Goal: Answer question/provide support

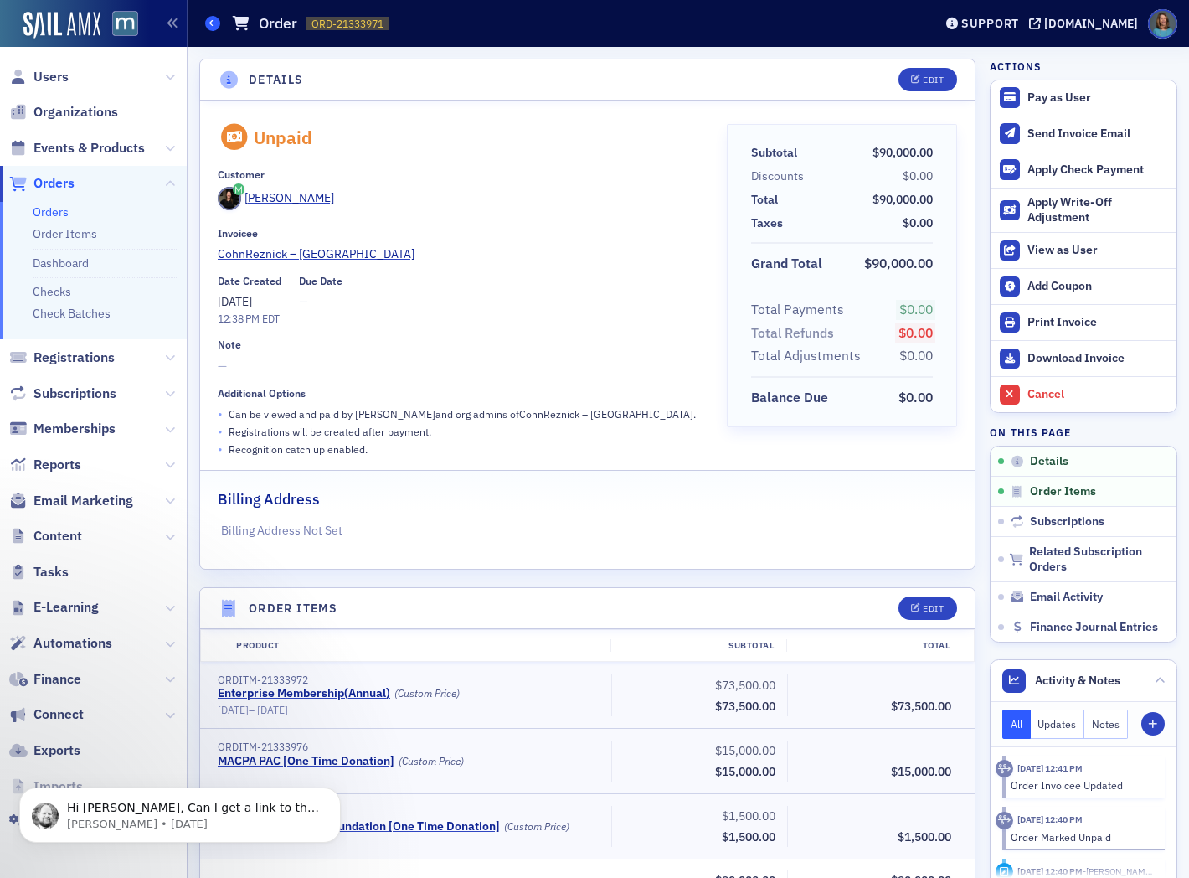
click at [211, 20] on icon at bounding box center [212, 23] width 7 height 8
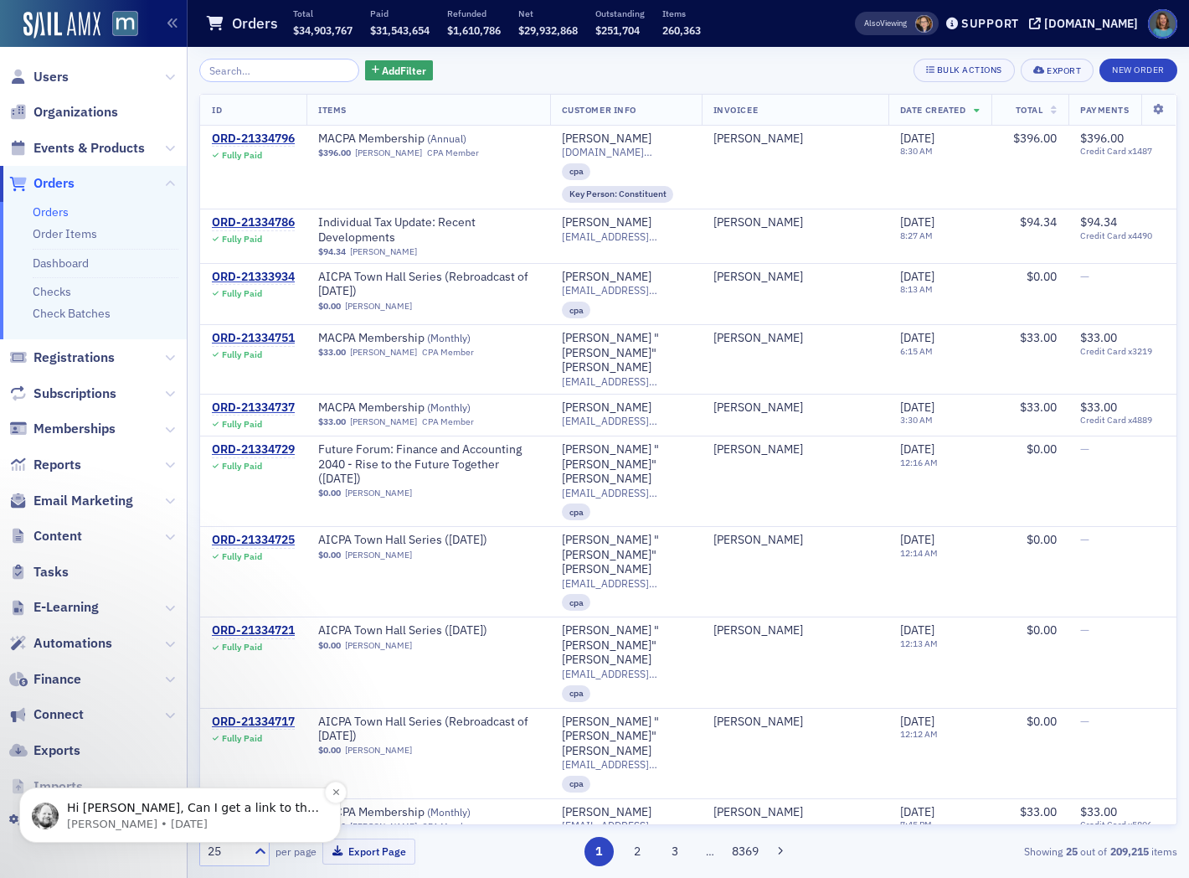
click at [203, 809] on span "Hi [PERSON_NAME], Can I get a link to the check you are adding?" at bounding box center [193, 816] width 252 height 30
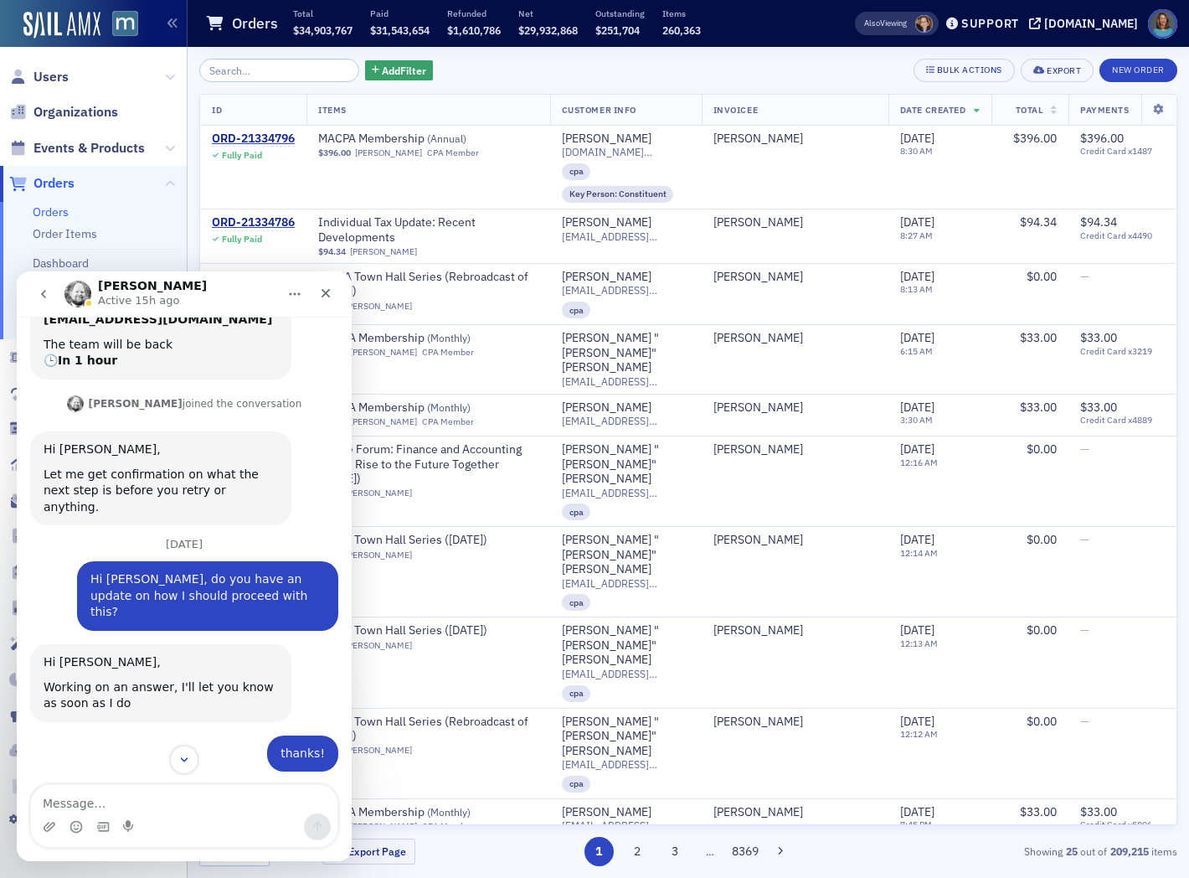
scroll to position [367, 0]
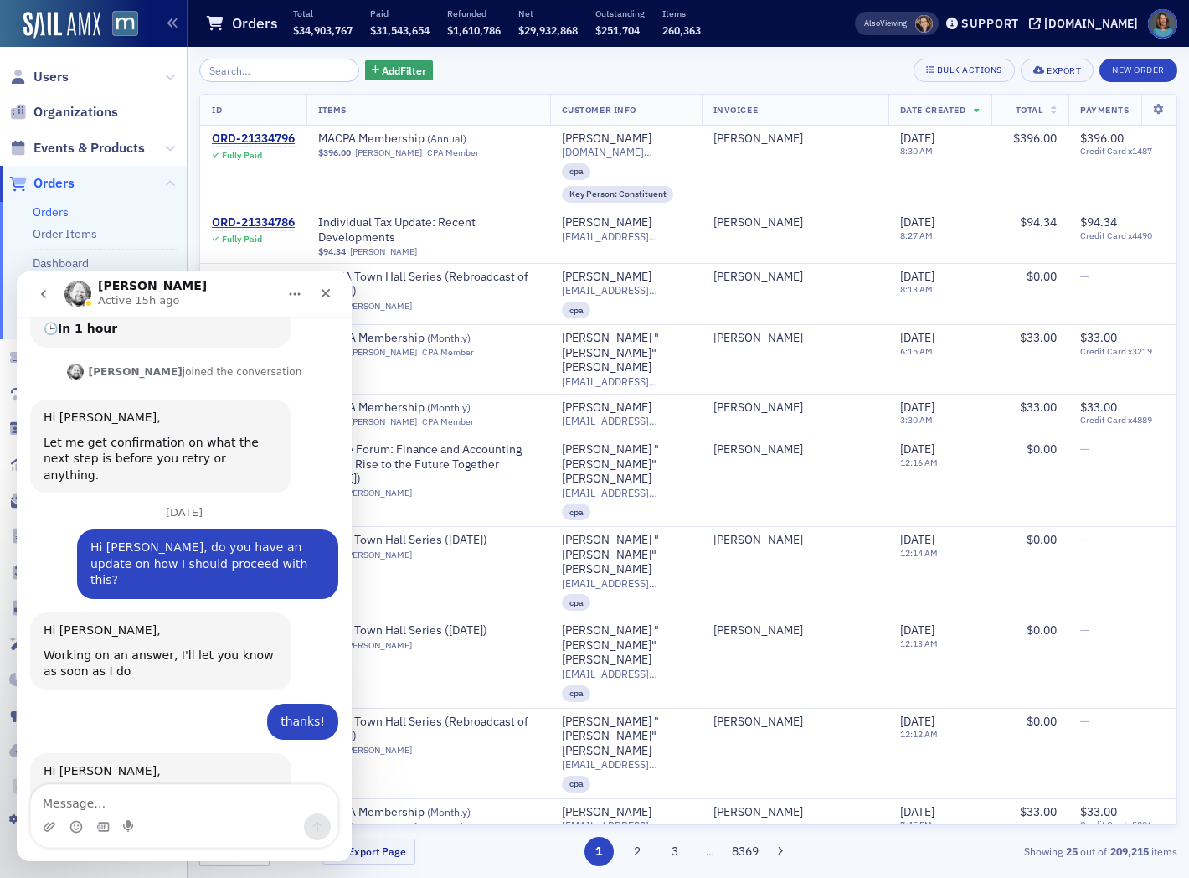
drag, startPoint x: 226, startPoint y: 293, endPoint x: 291, endPoint y: 299, distance: 65.6
click at [291, 299] on div "[PERSON_NAME] Active 15h ago" at bounding box center [184, 294] width 313 height 32
click at [49, 288] on icon "go back" at bounding box center [43, 293] width 13 height 13
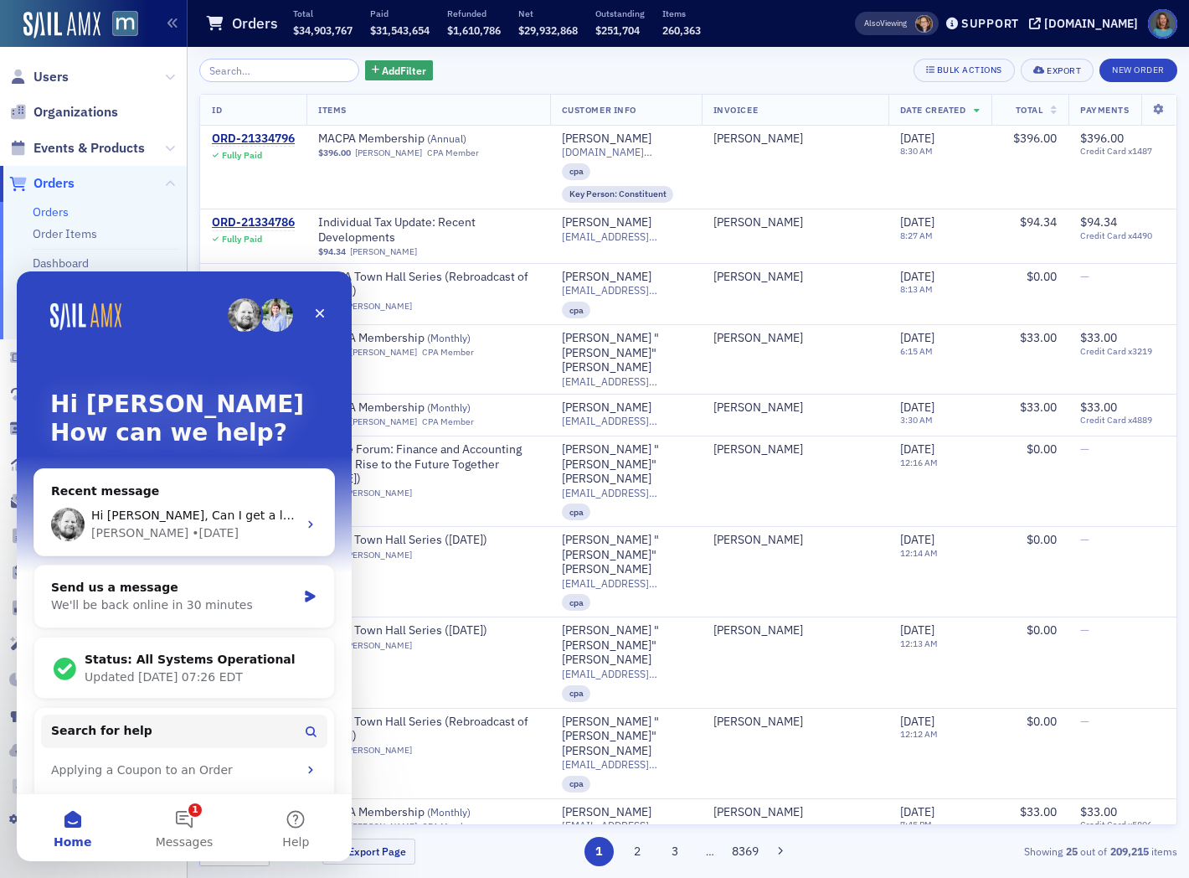
scroll to position [0, 0]
click at [325, 307] on icon "Close" at bounding box center [319, 313] width 13 height 13
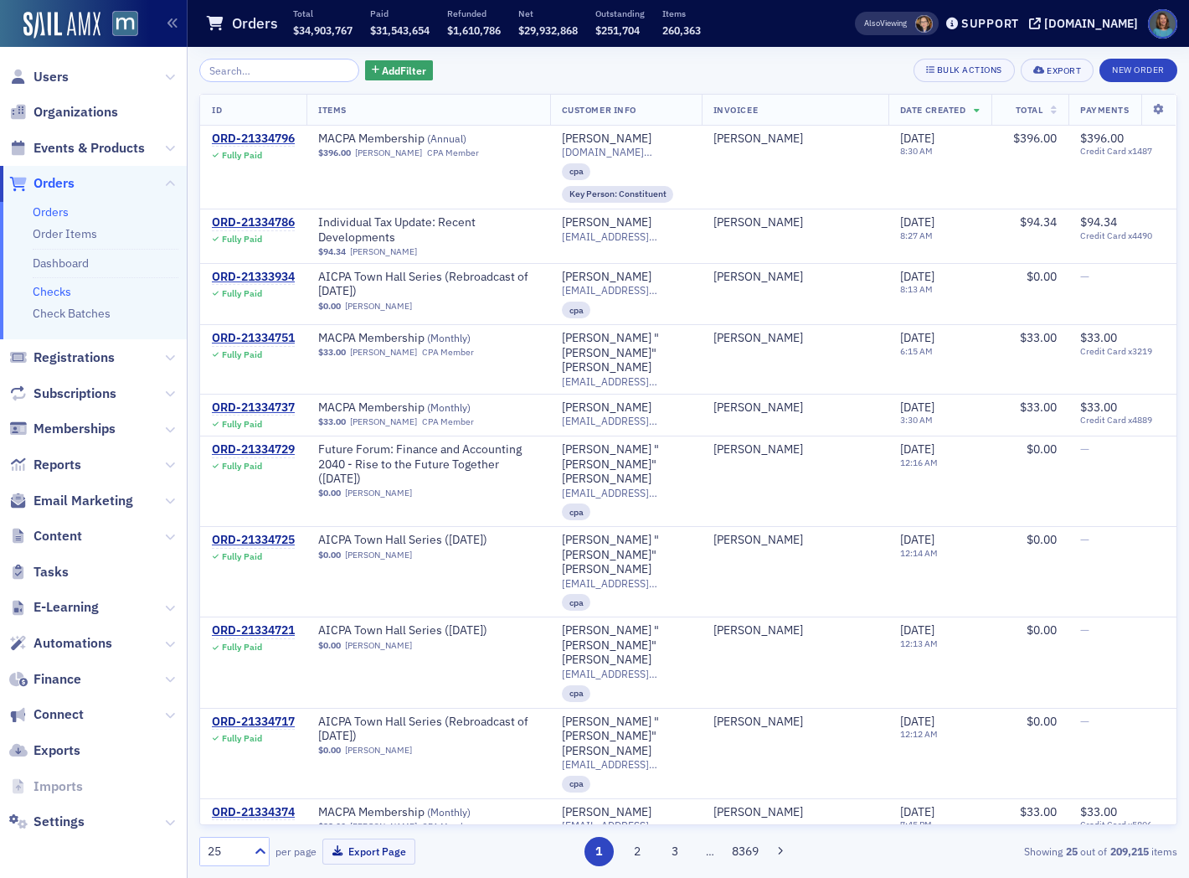
click at [62, 289] on link "Checks" at bounding box center [52, 291] width 39 height 15
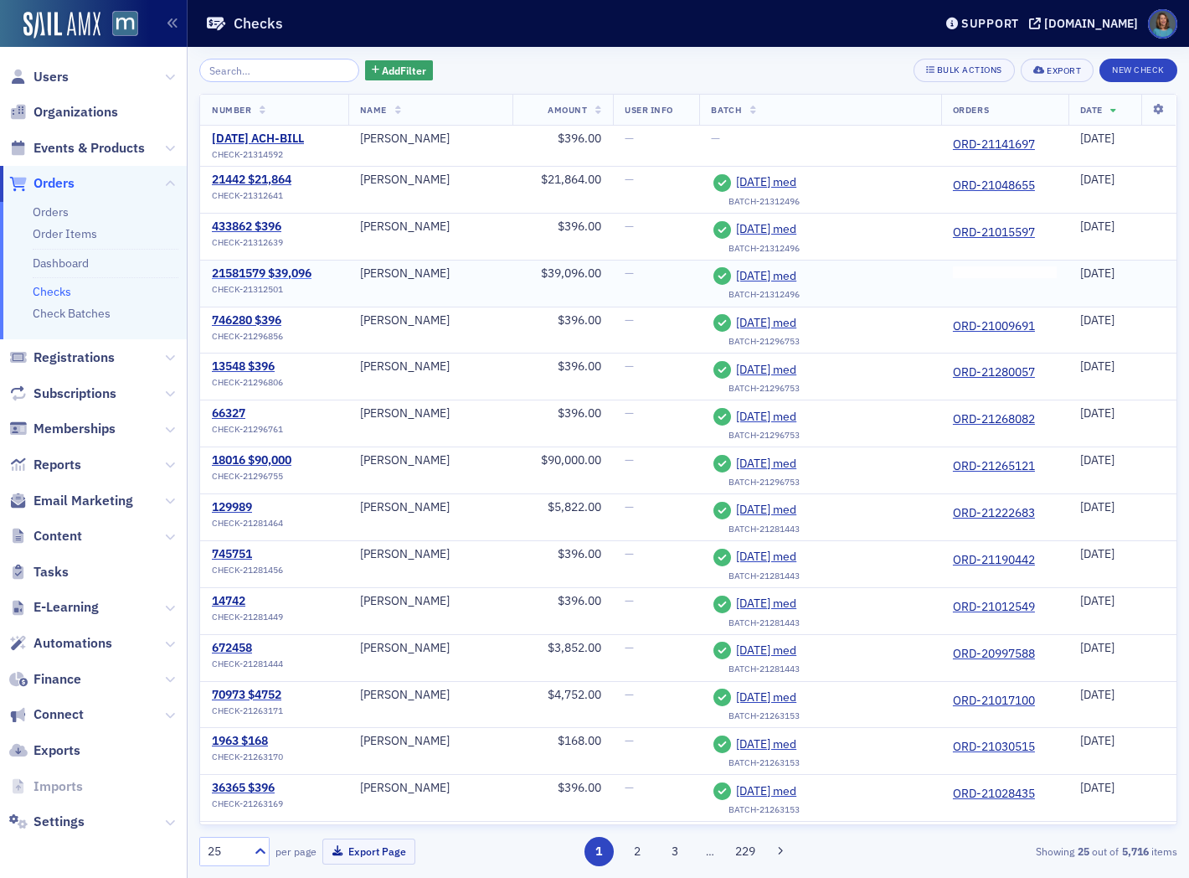
click at [265, 271] on div "21581579 $39,096" at bounding box center [262, 273] width 100 height 15
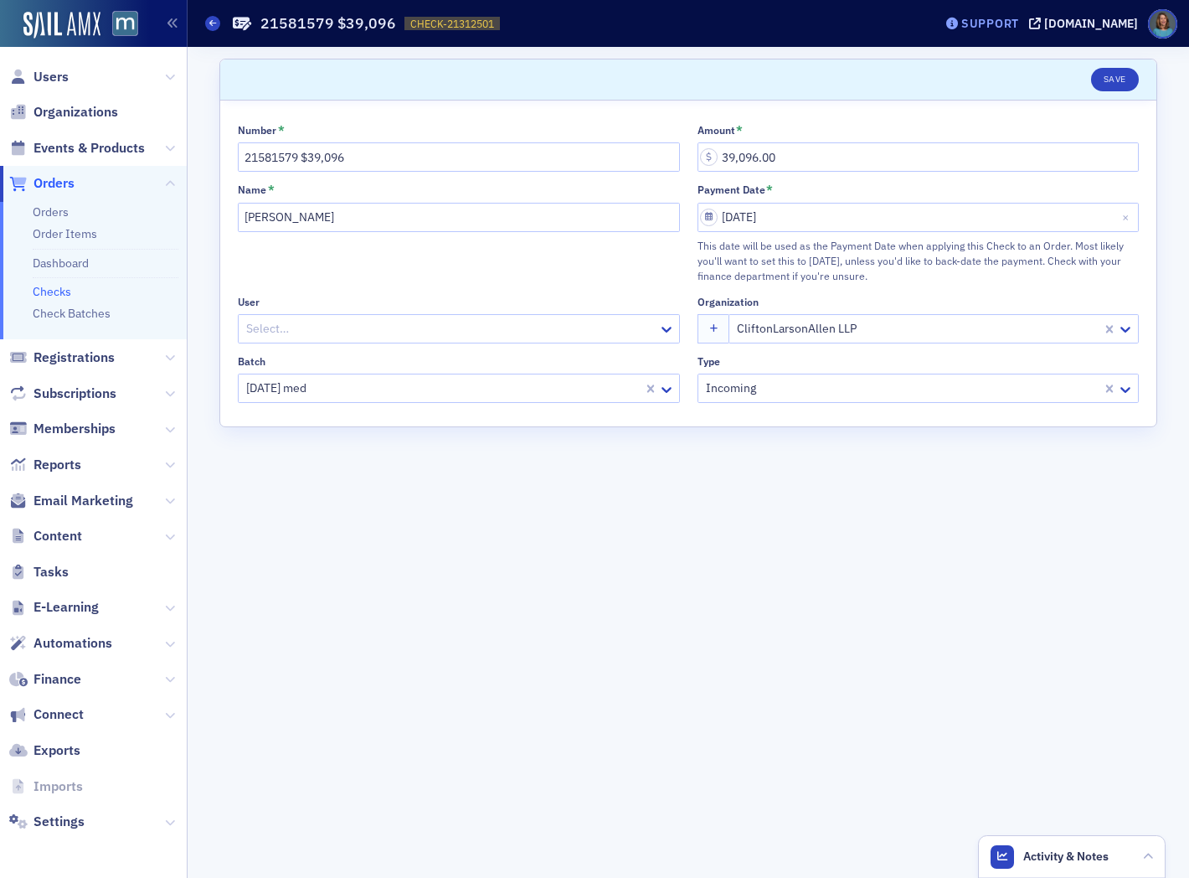
click at [1016, 21] on div "Support" at bounding box center [991, 23] width 58 height 15
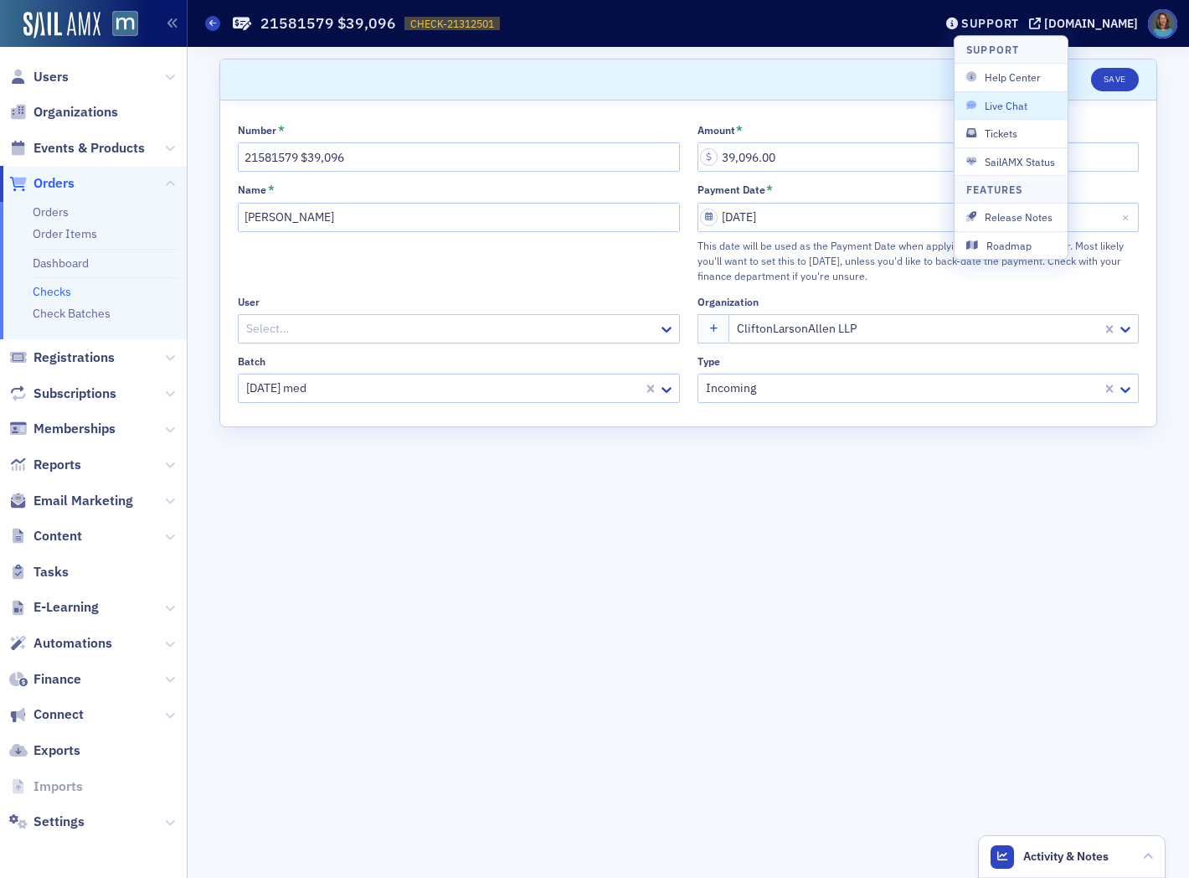
click at [994, 99] on span "Live Chat" at bounding box center [1012, 105] width 90 height 15
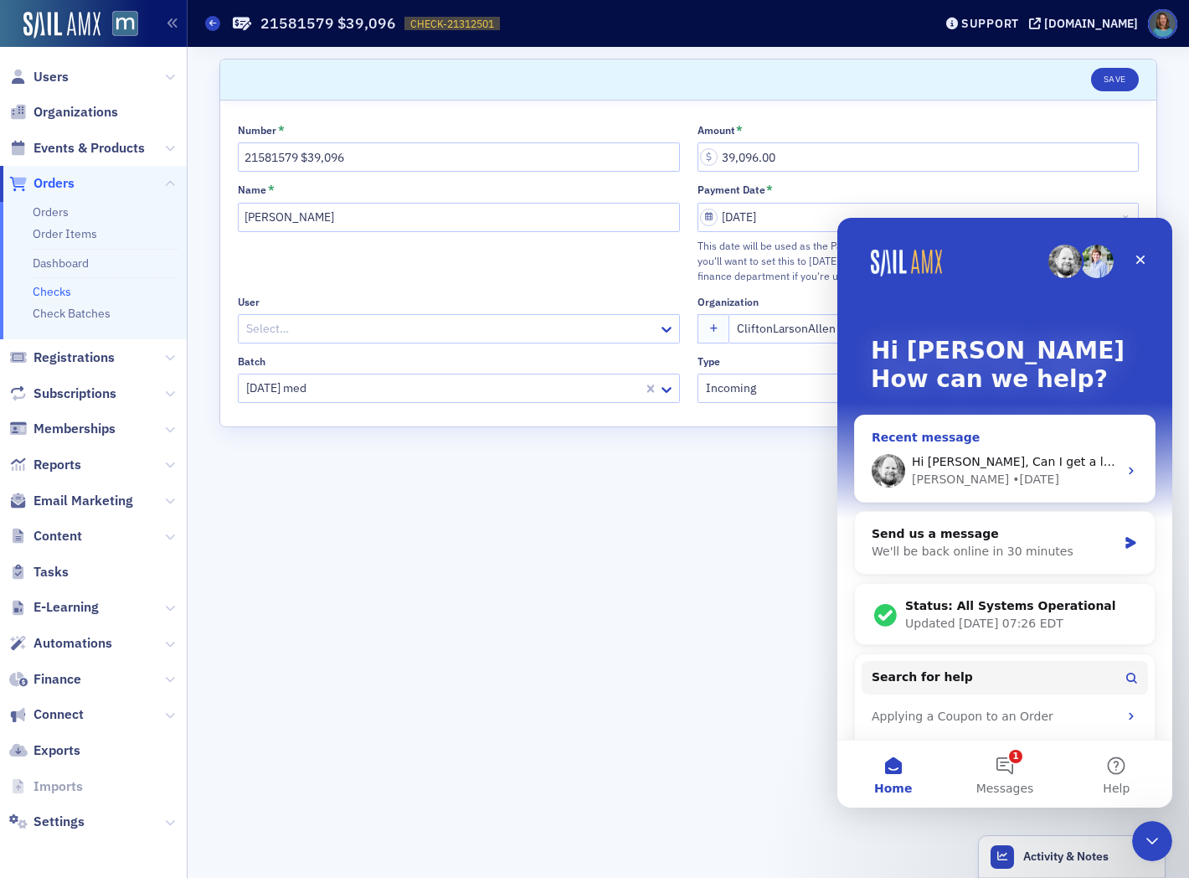
click at [1129, 468] on icon "Intercom messenger" at bounding box center [1131, 471] width 4 height 8
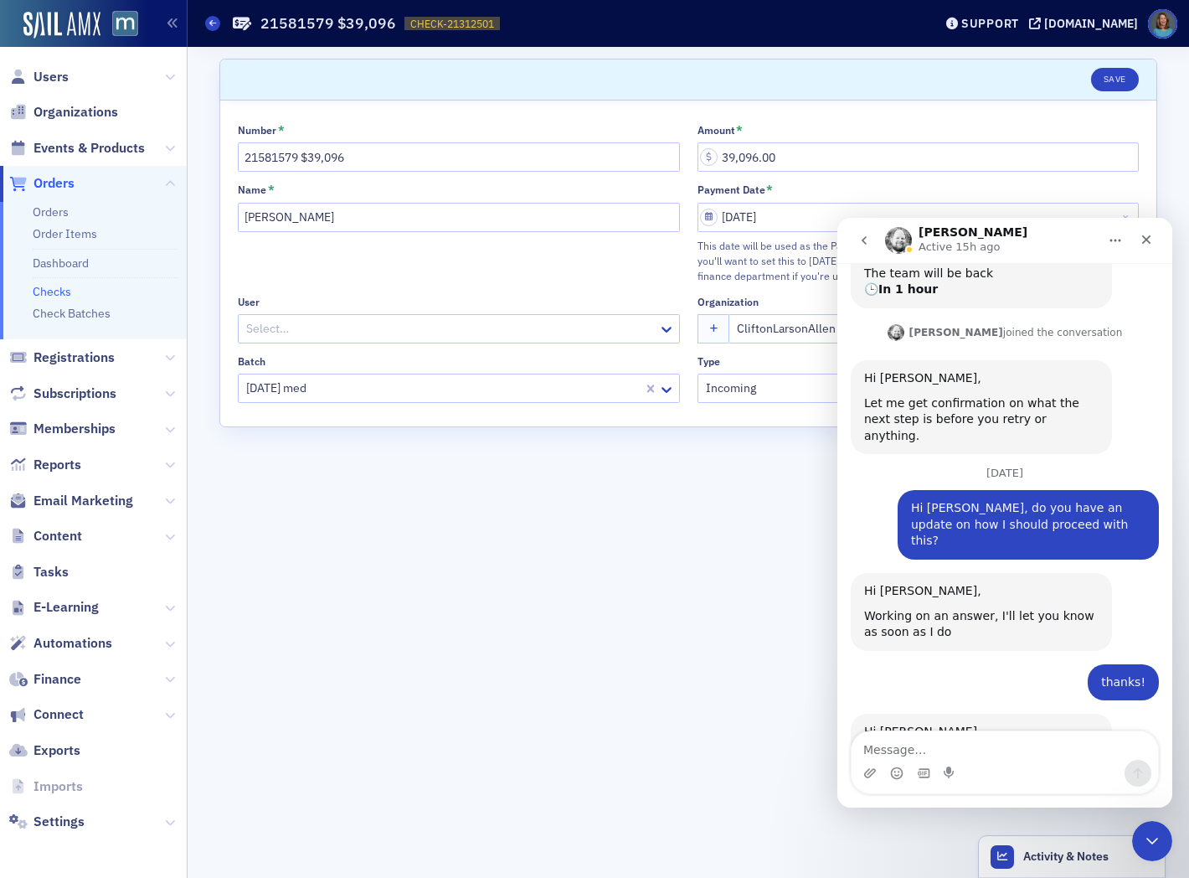
scroll to position [367, 0]
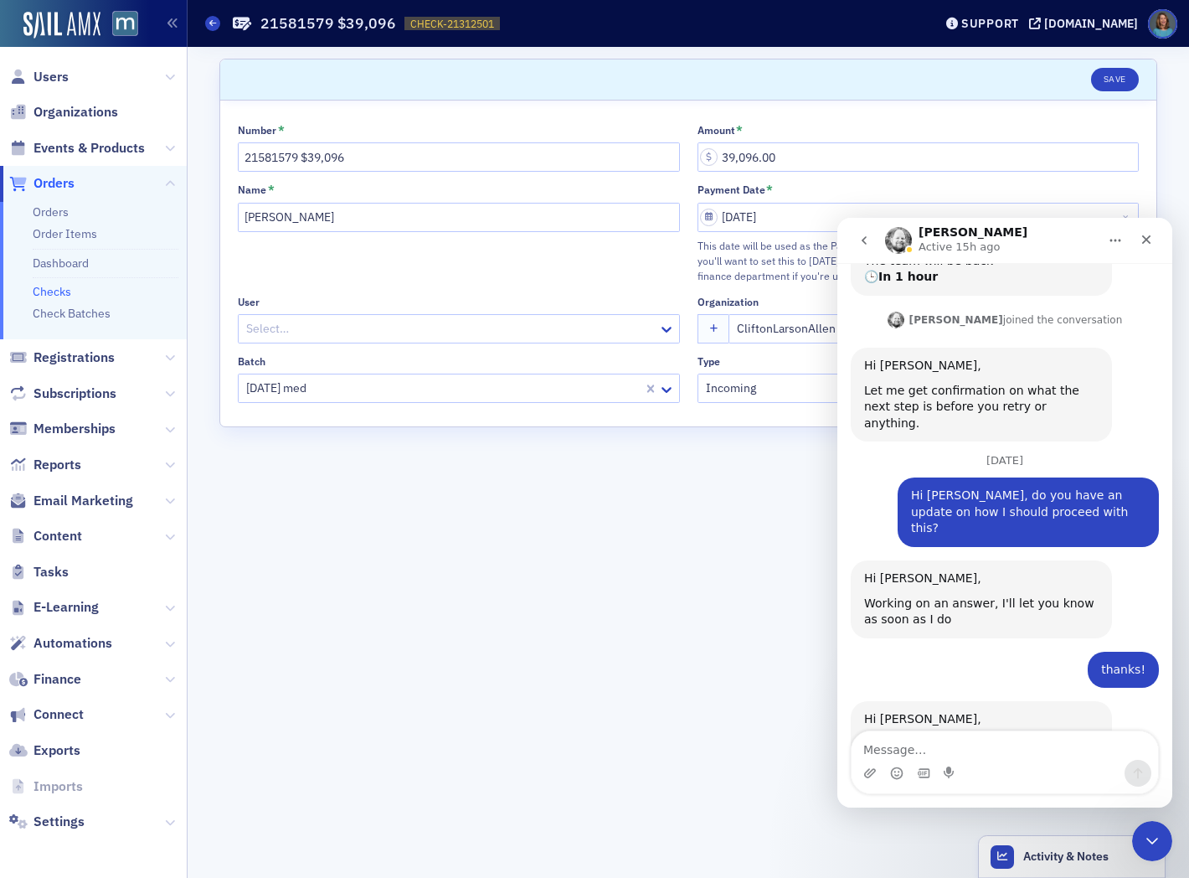
click at [947, 746] on textarea "Message…" at bounding box center [1005, 745] width 307 height 28
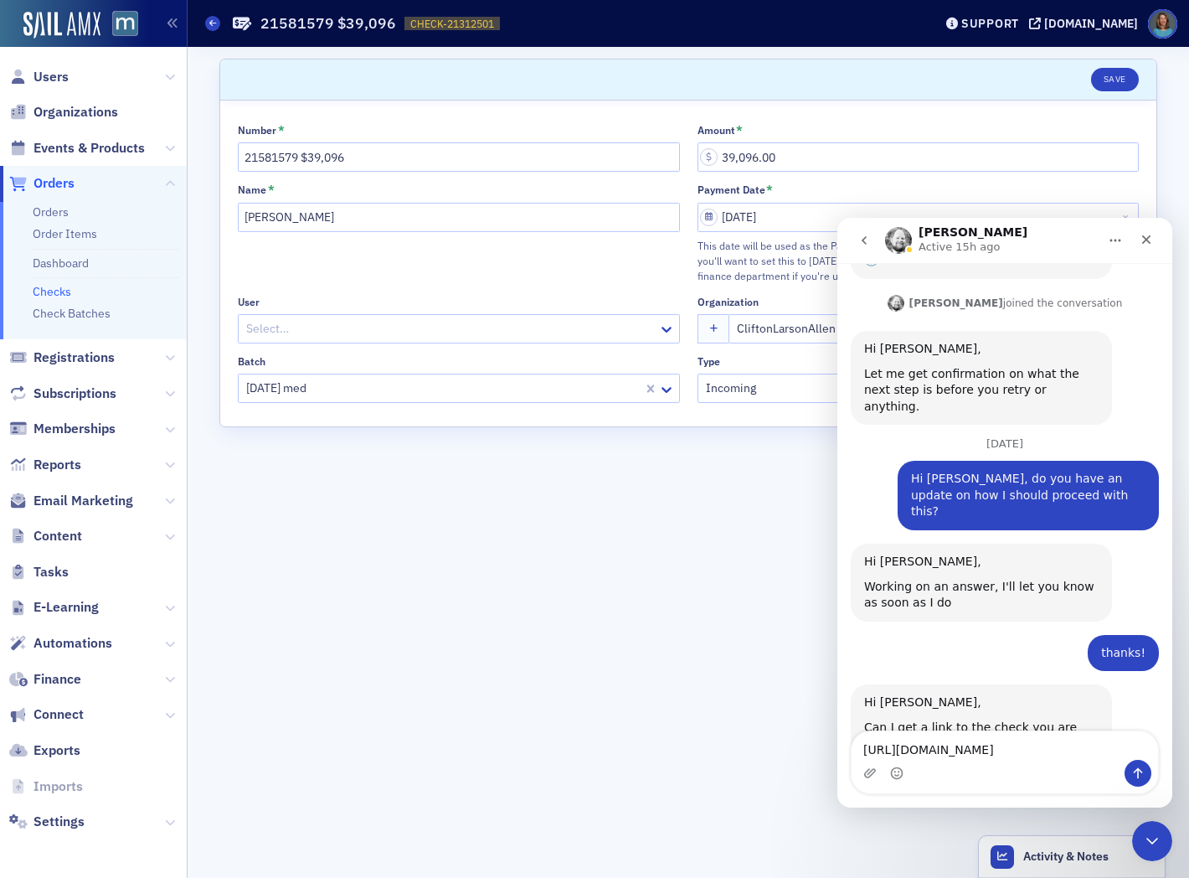
type textarea "[URL][DOMAIN_NAME]"
click at [1135, 767] on icon "Send a message…" at bounding box center [1138, 772] width 13 height 13
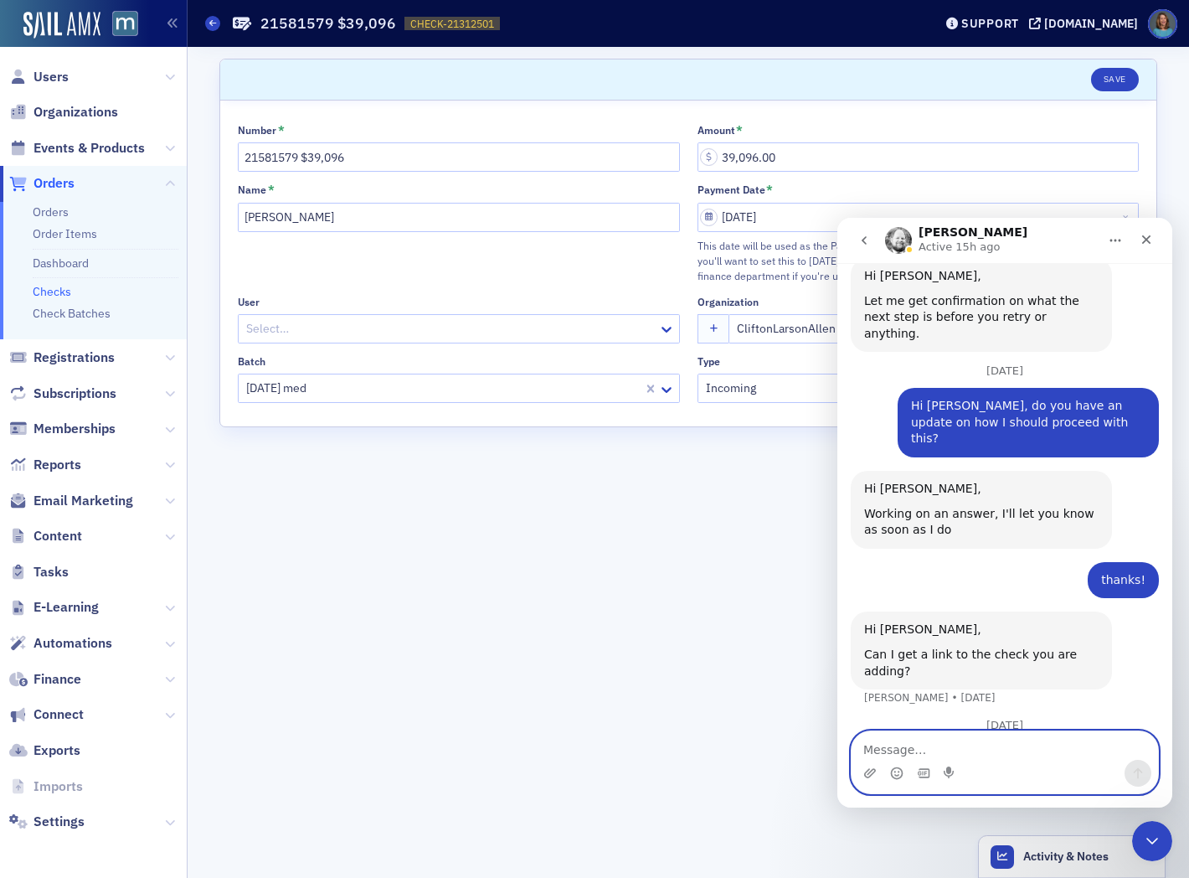
scroll to position [456, 0]
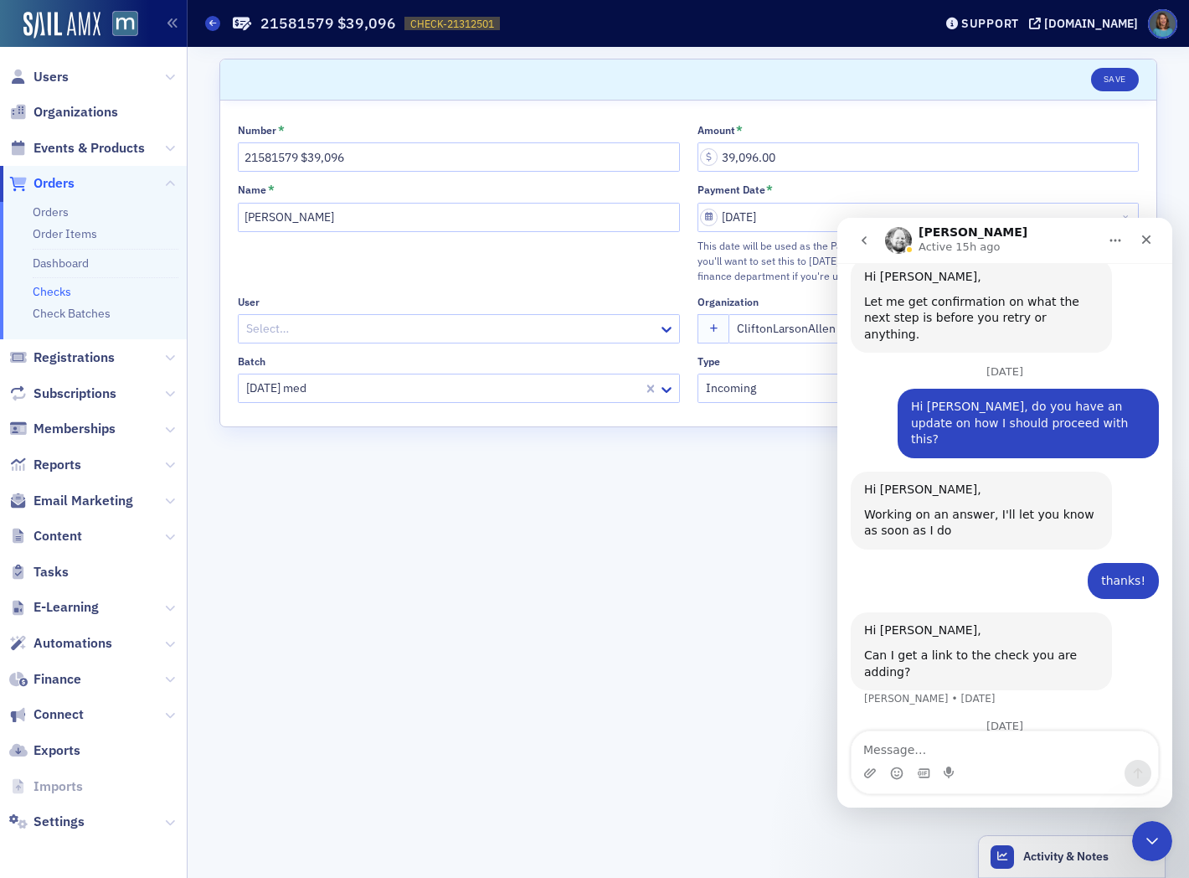
click at [759, 640] on form "Scroll to Save Number * 21581579 $39,096 Amount * 39,096.00 Name * [PERSON_NAME…" at bounding box center [688, 462] width 938 height 807
click at [866, 237] on icon "go back" at bounding box center [864, 240] width 5 height 8
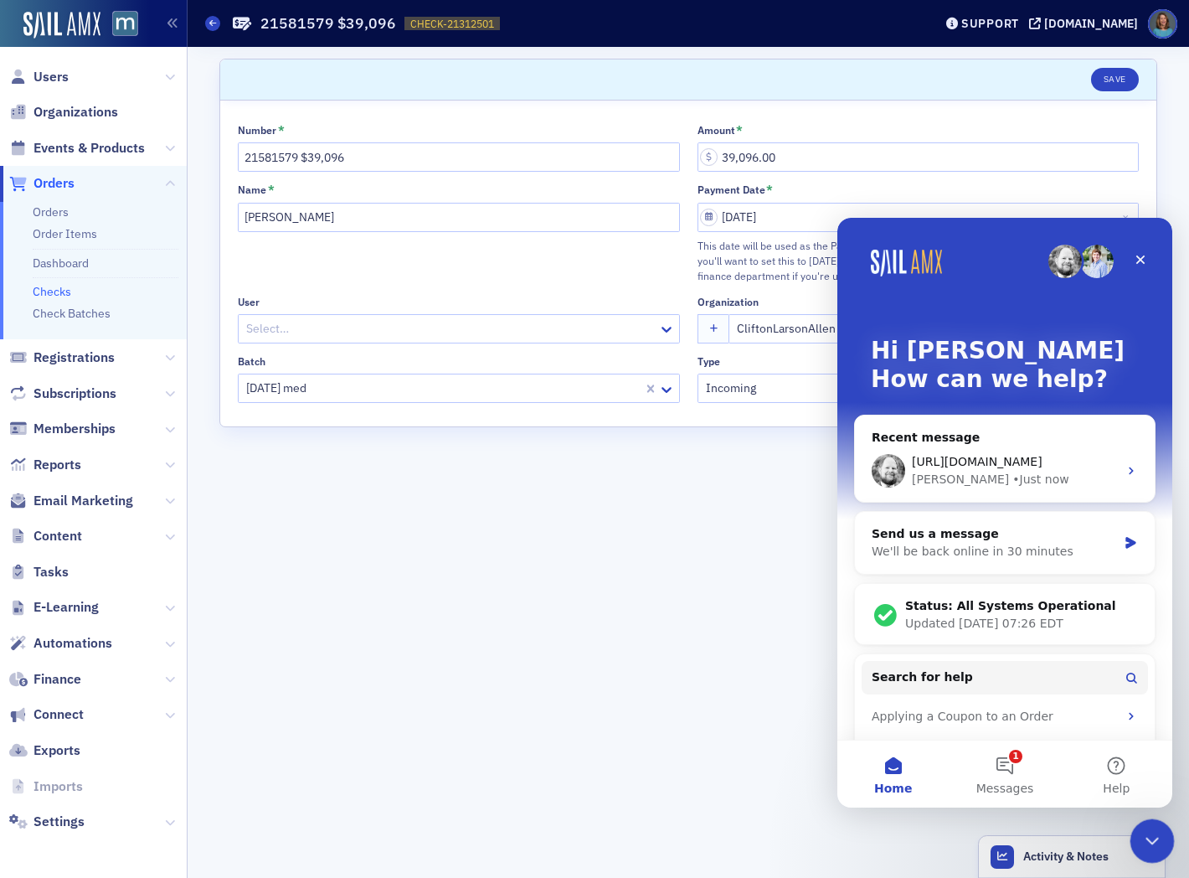
click at [1142, 841] on icon "Close Intercom Messenger" at bounding box center [1150, 838] width 20 height 20
